Goal: Transaction & Acquisition: Purchase product/service

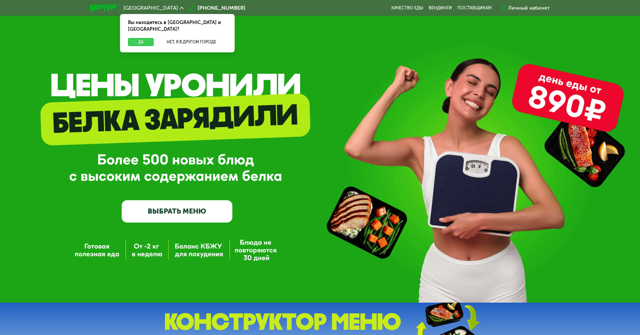
click at [136, 38] on button "Да" at bounding box center [141, 42] width 26 height 8
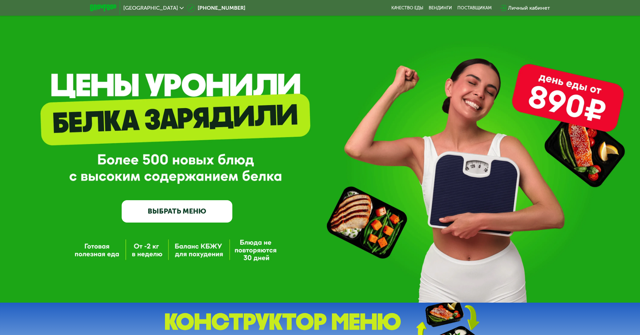
click at [167, 212] on link "ВЫБРАТЬ МЕНЮ" at bounding box center [177, 211] width 111 height 22
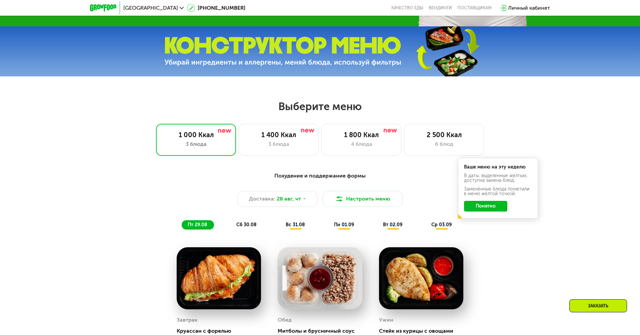
scroll to position [360, 0]
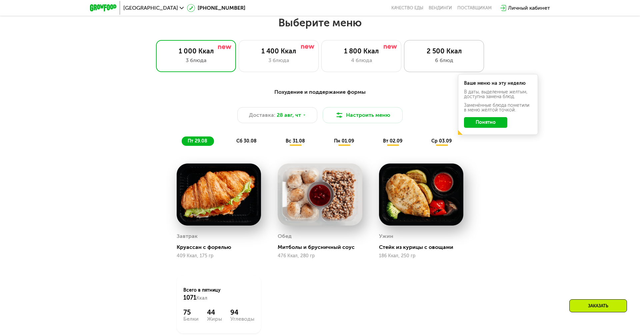
click at [455, 57] on div "6 блюд" at bounding box center [444, 60] width 66 height 8
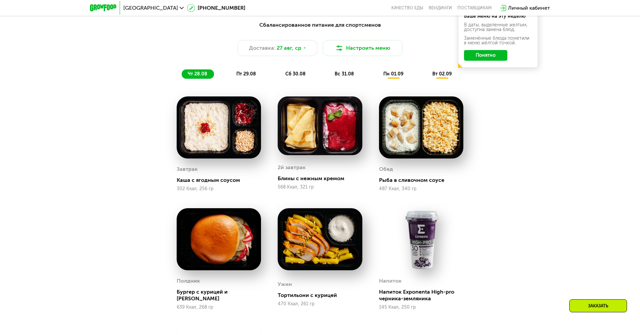
scroll to position [438, 0]
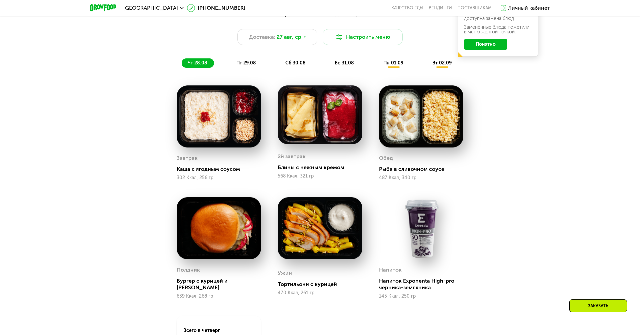
click at [244, 61] on span "пт 29.08" at bounding box center [246, 63] width 20 height 6
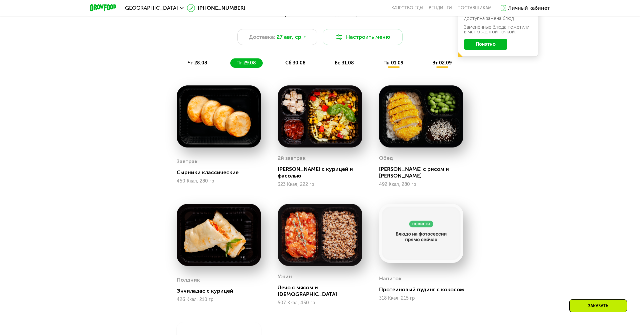
click at [293, 63] on span "сб 30.08" at bounding box center [295, 63] width 20 height 6
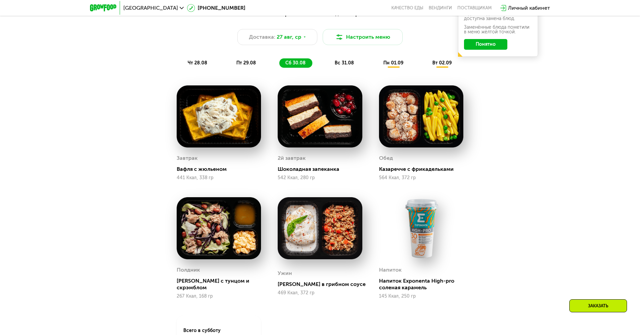
click at [339, 64] on span "вс 31.08" at bounding box center [344, 63] width 19 height 6
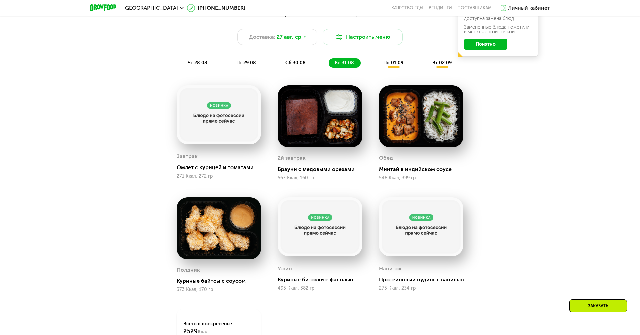
click at [392, 65] on span "пн 01.09" at bounding box center [393, 63] width 20 height 6
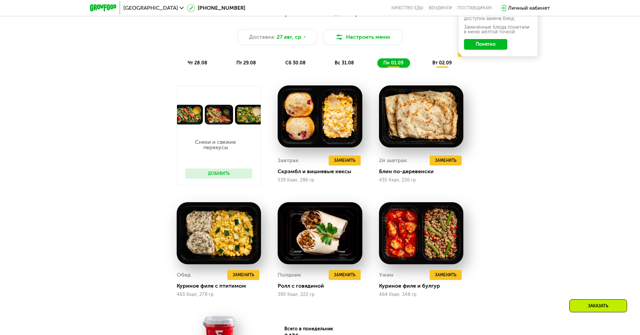
click at [434, 66] on div "вт 02.09" at bounding box center [442, 62] width 32 height 9
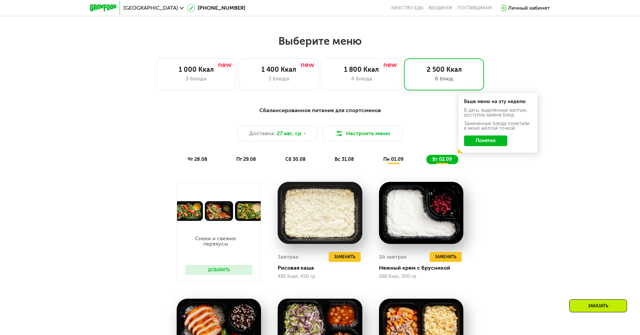
scroll to position [340, 0]
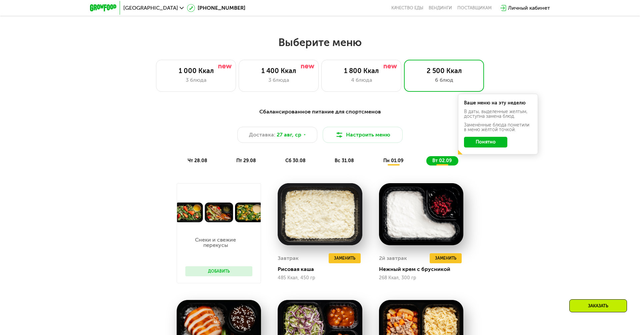
click at [483, 141] on button "Понятно" at bounding box center [485, 142] width 43 height 11
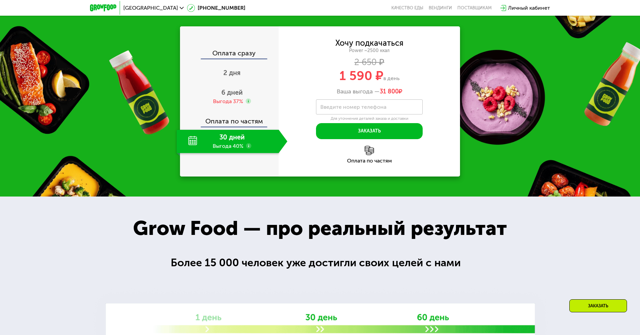
scroll to position [810, 0]
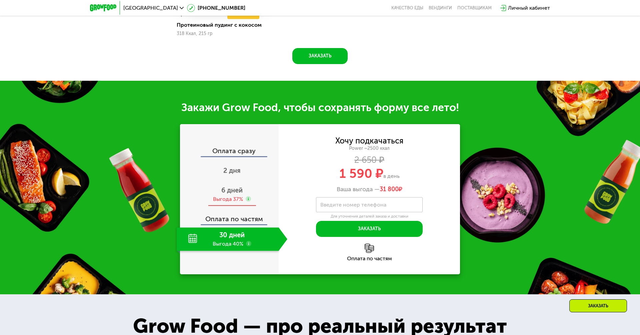
click at [233, 191] on div "6 дней Выгода 37%" at bounding box center [232, 194] width 111 height 23
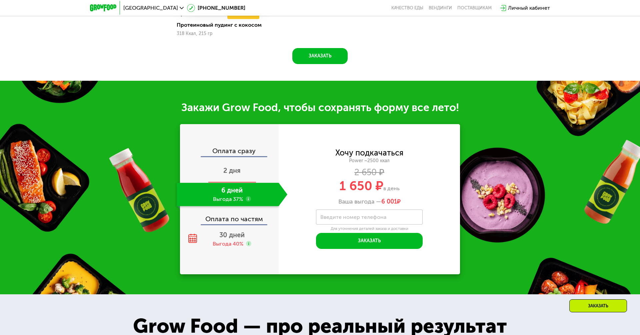
click at [237, 166] on span "2 дня" at bounding box center [231, 170] width 17 height 8
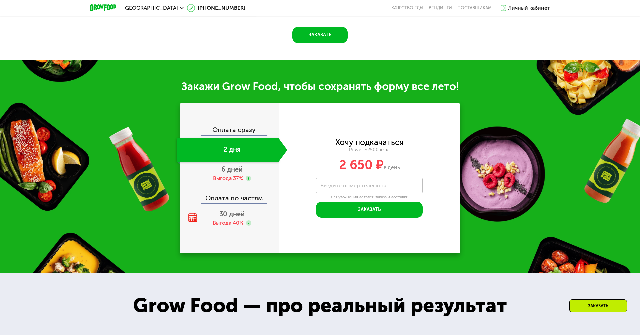
scroll to position [771, 0]
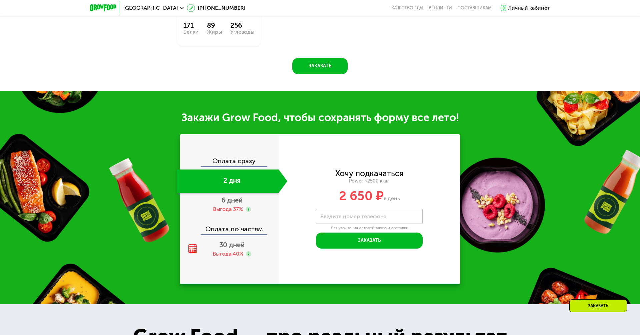
click at [233, 219] on div "Оплата по частям" at bounding box center [230, 226] width 98 height 15
click at [232, 237] on div "30 дней Выгода 40%" at bounding box center [232, 248] width 111 height 23
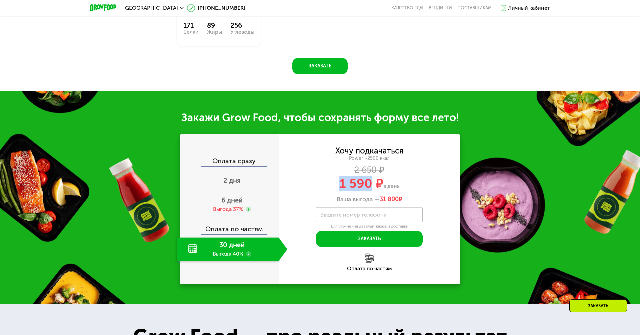
drag, startPoint x: 338, startPoint y: 171, endPoint x: 371, endPoint y: 170, distance: 33.3
click at [371, 177] on div "1 590 ₽ в день" at bounding box center [369, 183] width 181 height 13
copy span "1 590"
click at [452, 166] on div "2 650 ₽" at bounding box center [369, 169] width 181 height 7
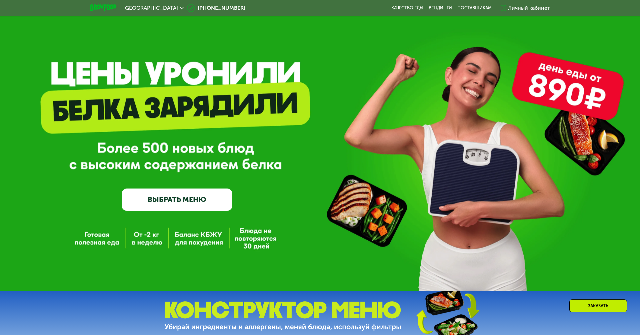
scroll to position [0, 0]
